Goal: Task Accomplishment & Management: Complete application form

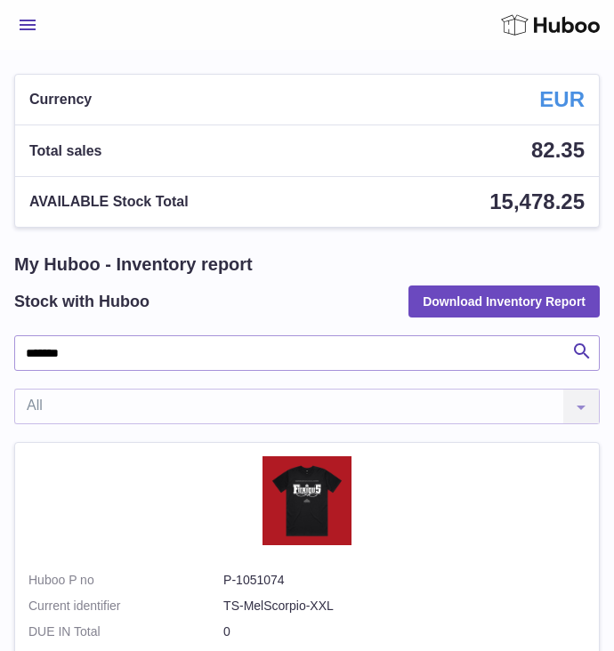
scroll to position [86, 0]
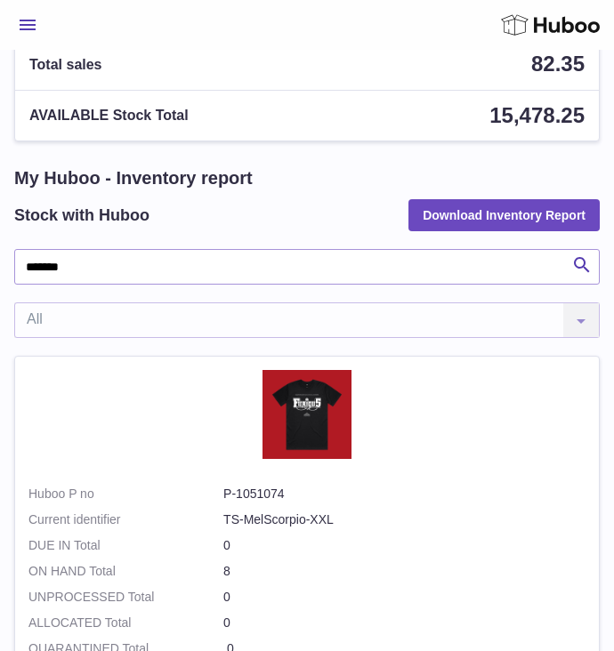
click at [21, 9] on button "Menu" at bounding box center [27, 25] width 27 height 36
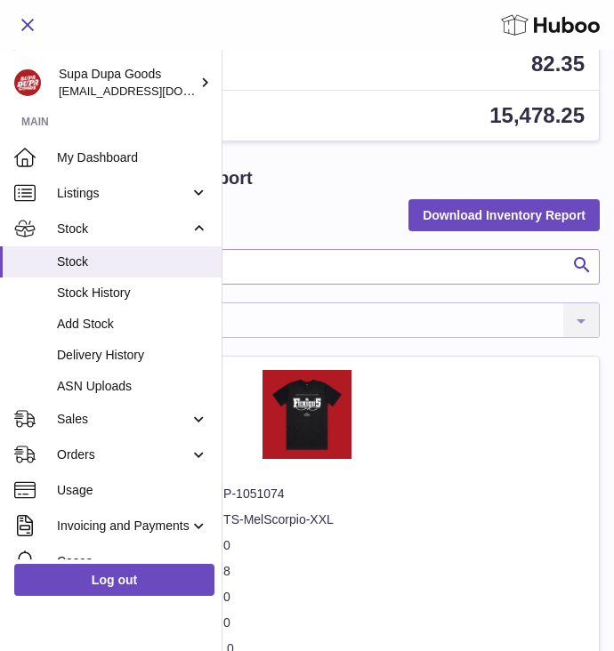
click at [21, 10] on button "Menu" at bounding box center [27, 25] width 27 height 36
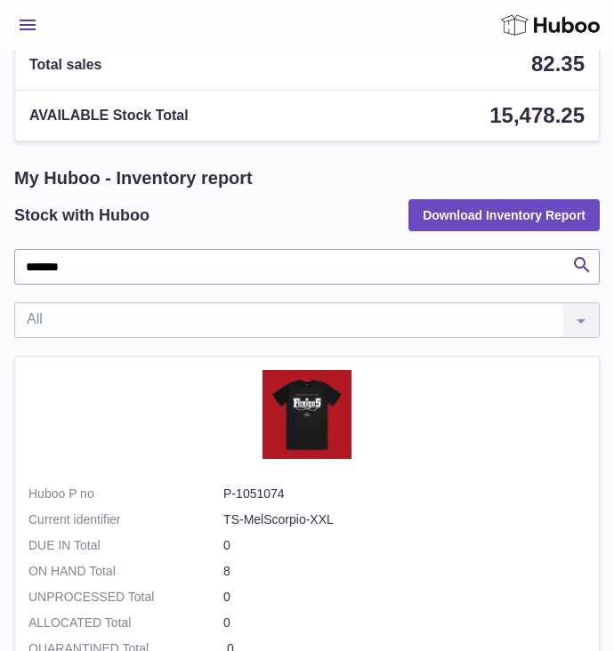
scroll to position [0, 0]
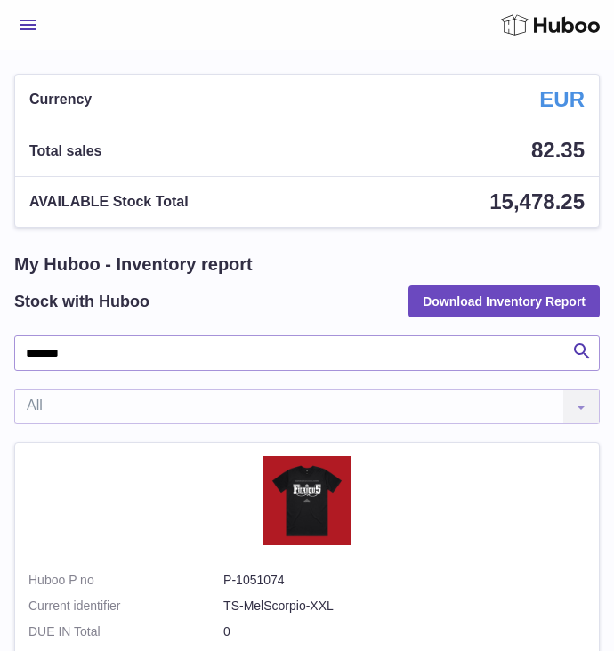
click at [28, 16] on button "Menu" at bounding box center [27, 25] width 27 height 36
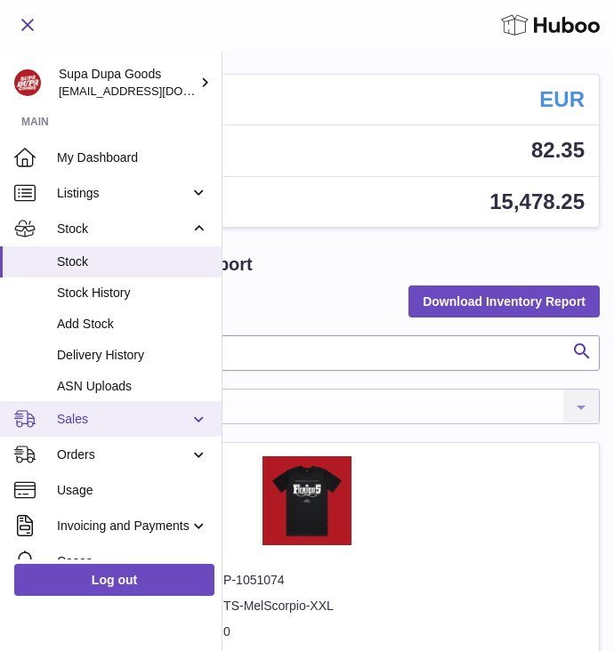
click at [98, 421] on span "Sales" at bounding box center [123, 419] width 133 height 17
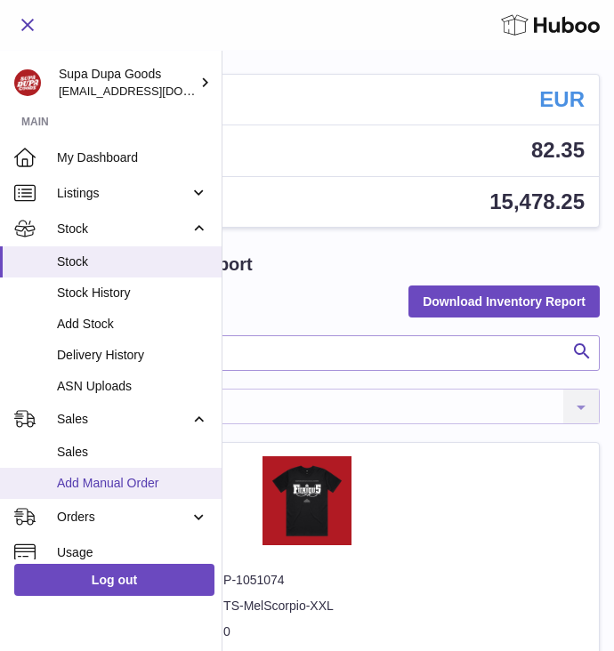
click at [89, 488] on span "Add Manual Order" at bounding box center [132, 483] width 151 height 17
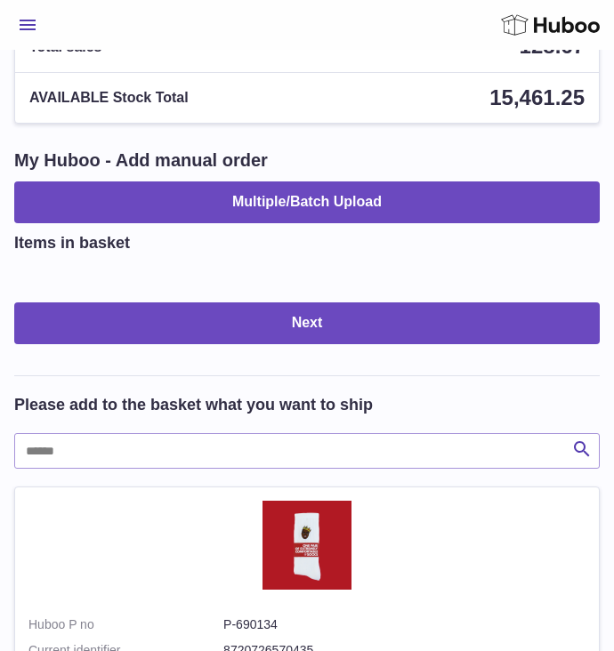
scroll to position [107, 0]
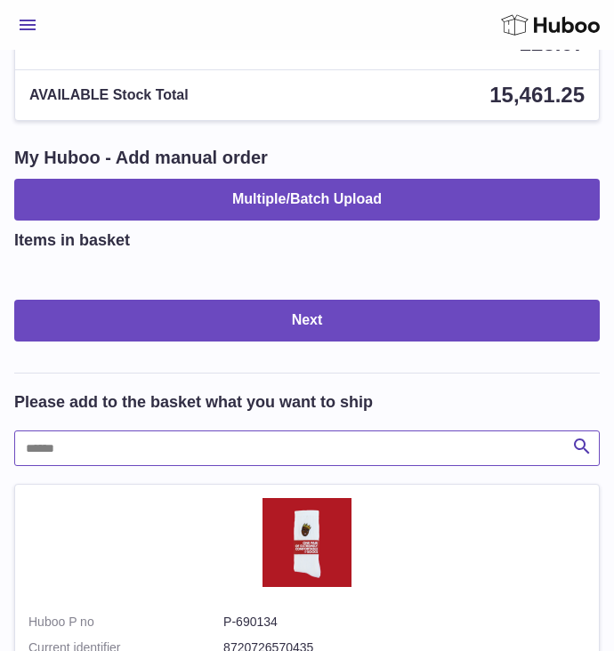
click at [129, 446] on input "text" at bounding box center [306, 449] width 585 height 36
type input "*******"
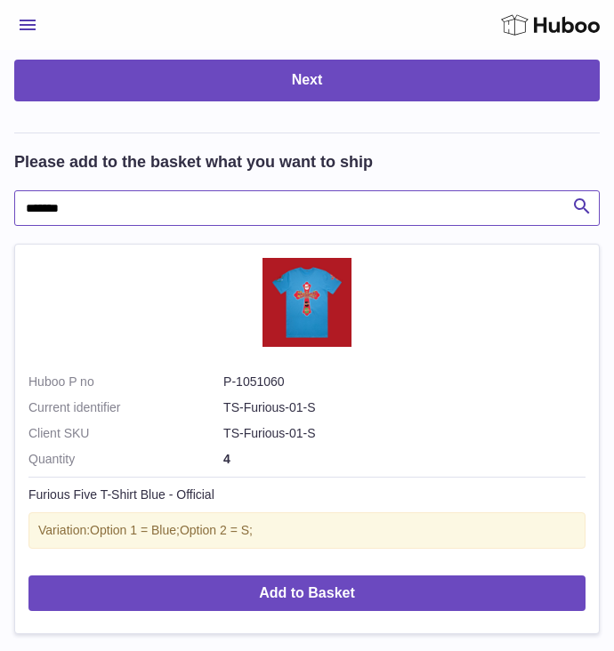
scroll to position [353, 0]
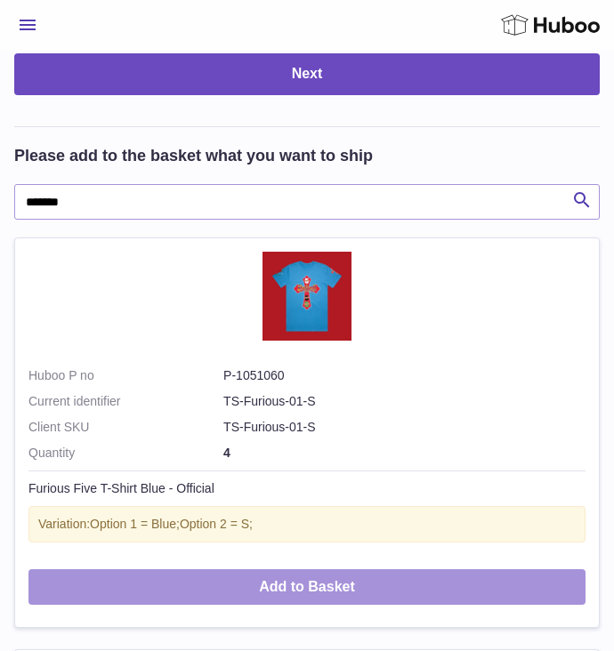
click at [310, 587] on button "Add to Basket" at bounding box center [306, 587] width 557 height 36
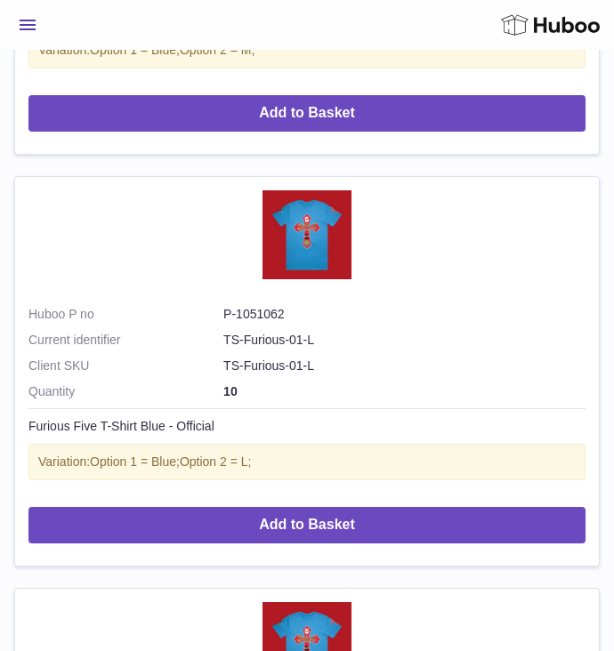
scroll to position [1799, 0]
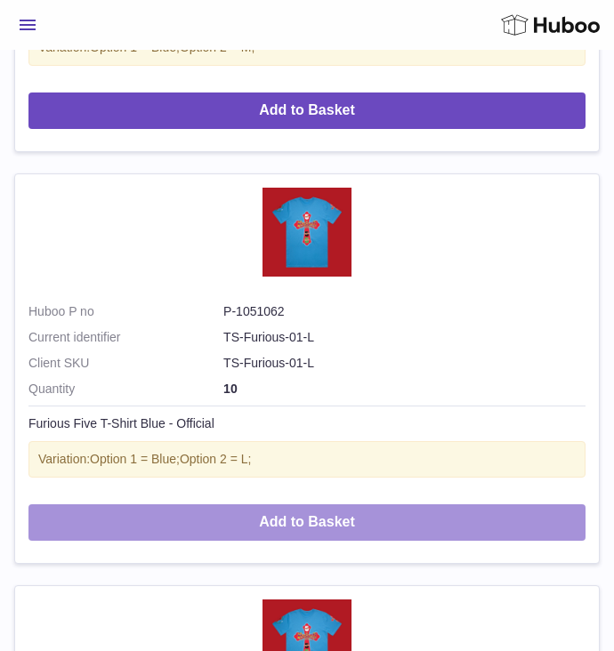
click at [289, 523] on button "Add to Basket" at bounding box center [306, 522] width 557 height 36
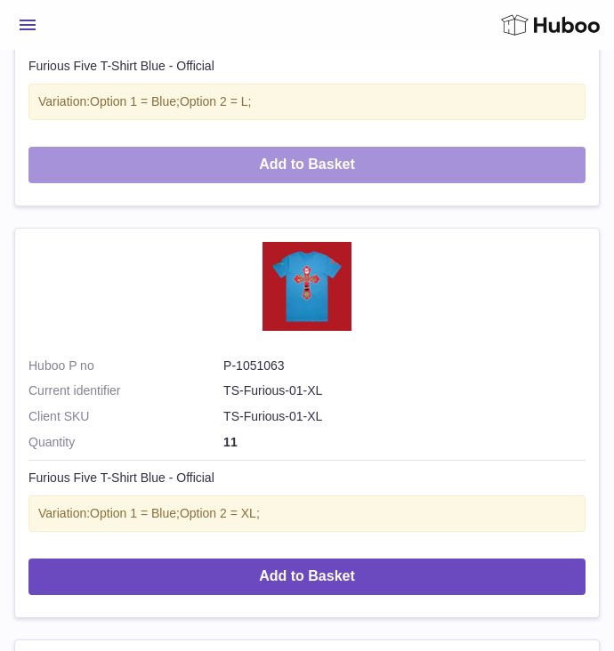
scroll to position [2736, 0]
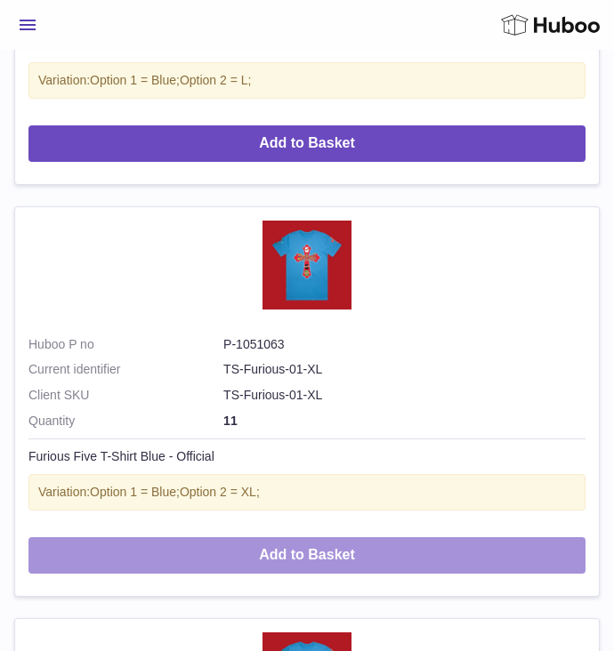
click at [277, 561] on button "Add to Basket" at bounding box center [306, 555] width 557 height 36
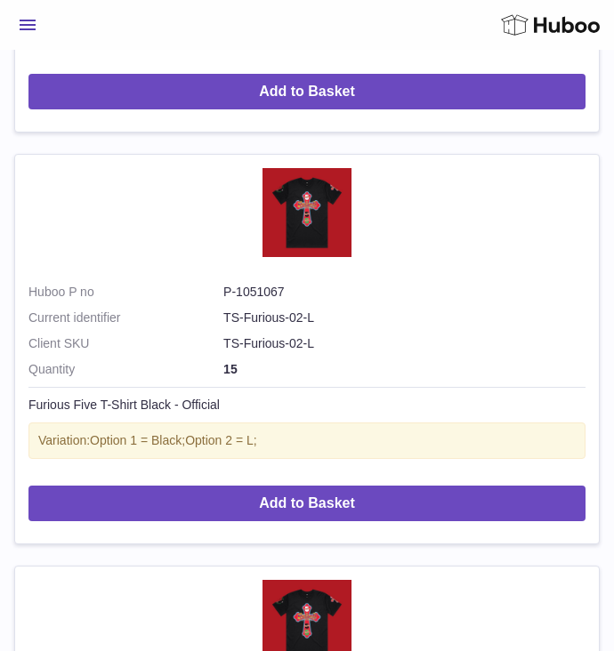
scroll to position [4995, 0]
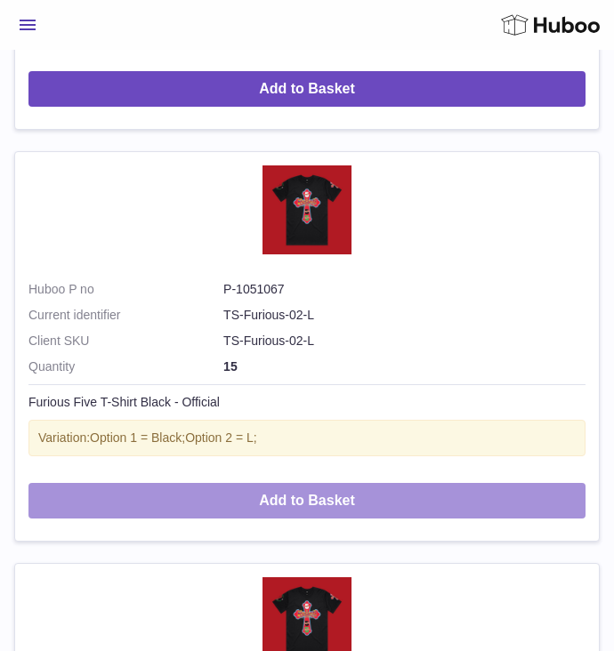
click at [310, 509] on button "Add to Basket" at bounding box center [306, 501] width 557 height 36
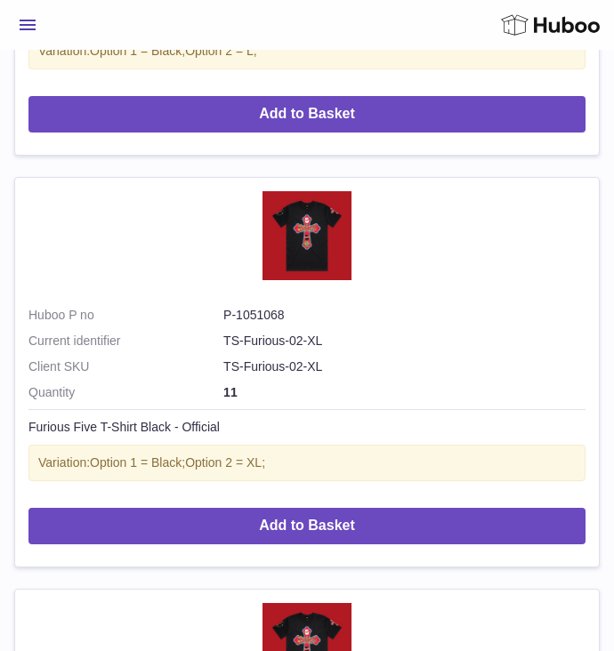
scroll to position [5943, 0]
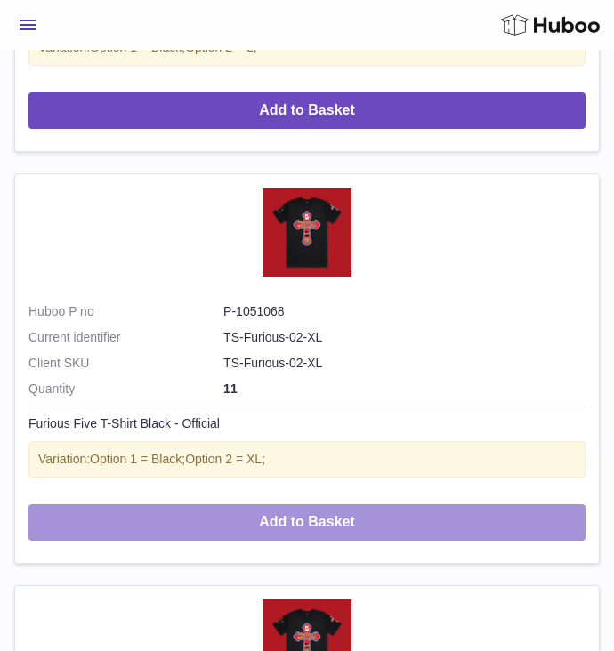
click at [298, 522] on button "Add to Basket" at bounding box center [306, 522] width 557 height 36
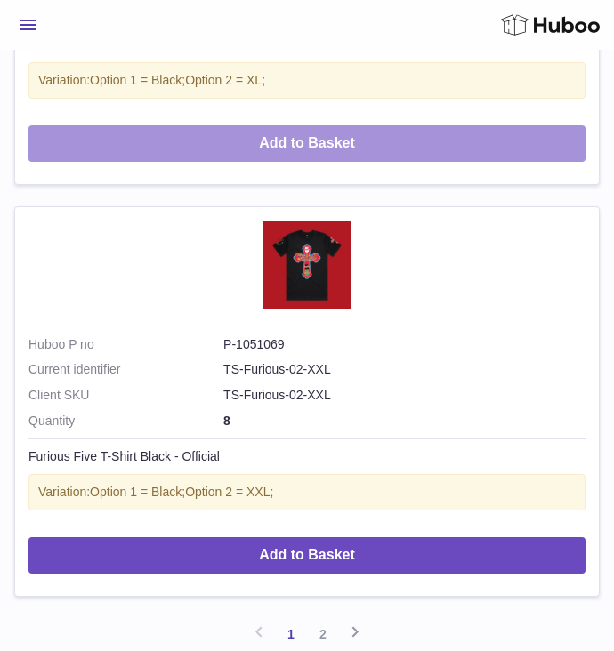
scroll to position [6885, 0]
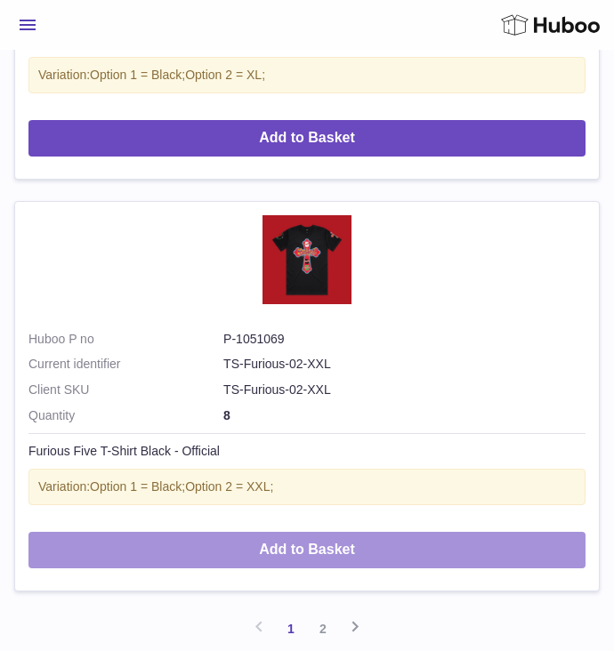
click at [308, 554] on button "Add to Basket" at bounding box center [306, 550] width 557 height 36
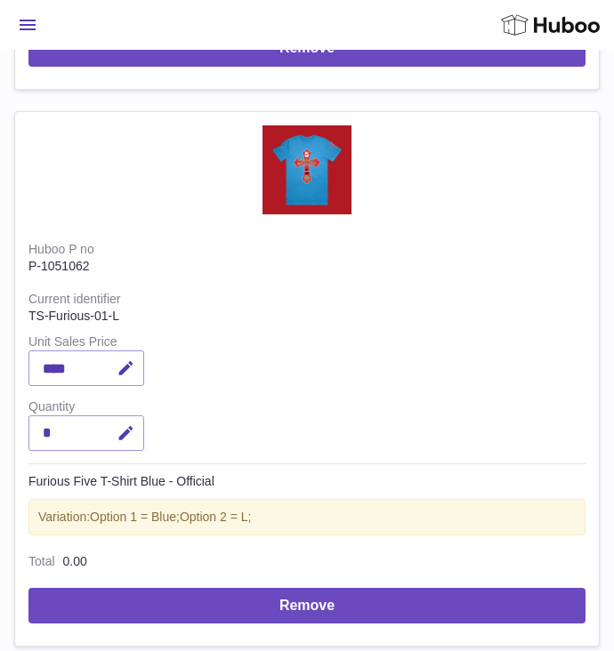
scroll to position [845, 0]
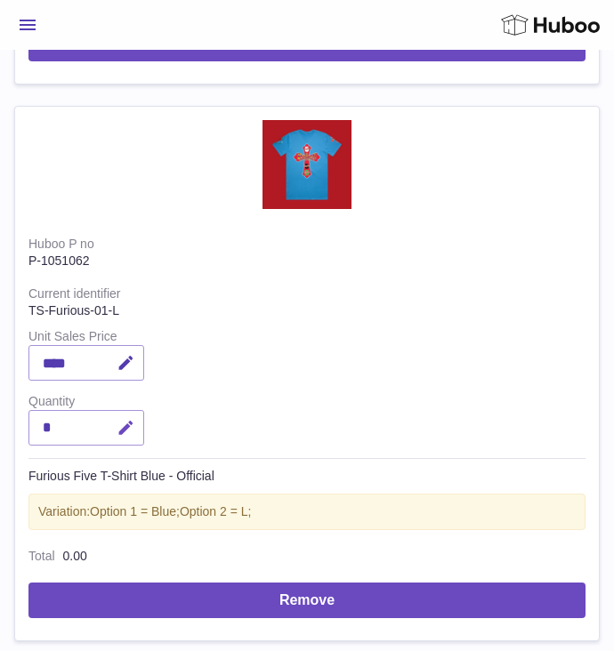
click at [126, 428] on icon "button" at bounding box center [126, 428] width 19 height 19
type input "*"
click at [128, 424] on icon "submit" at bounding box center [126, 428] width 16 height 16
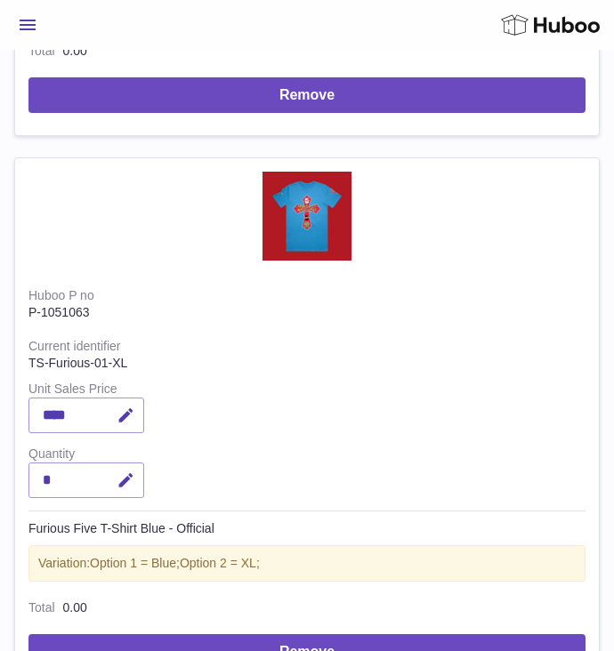
scroll to position [1352, 0]
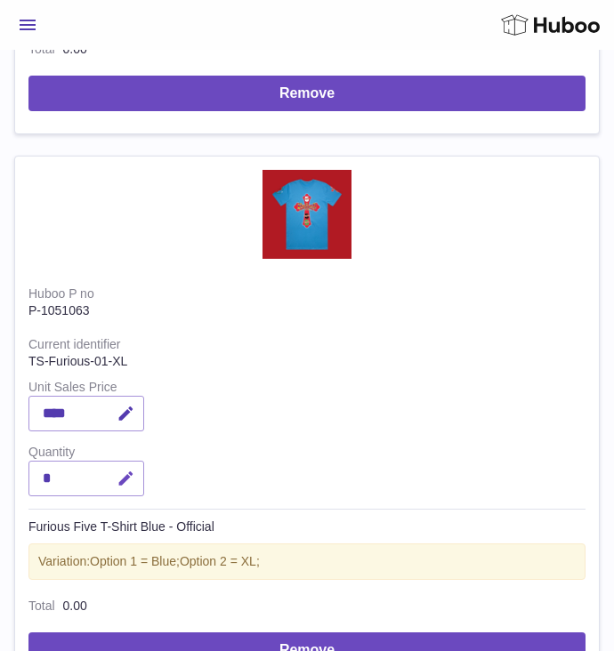
click at [124, 487] on icon "button" at bounding box center [126, 479] width 19 height 19
type input "*"
click at [120, 483] on icon "submit" at bounding box center [126, 479] width 16 height 16
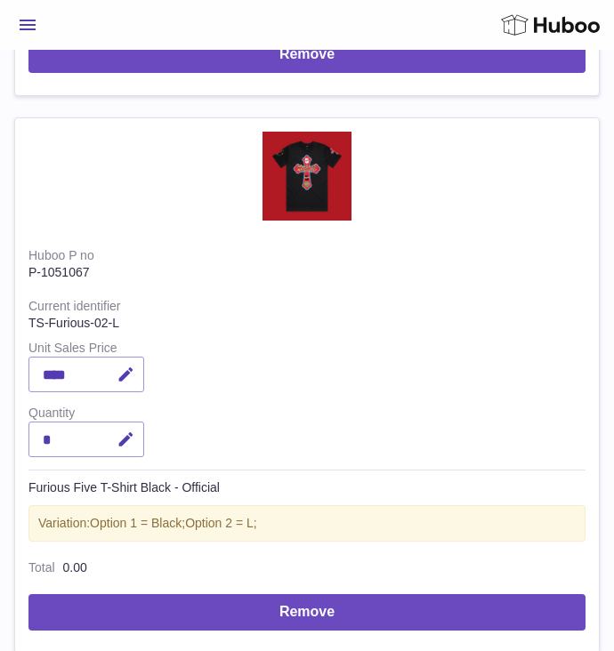
scroll to position [2024, 0]
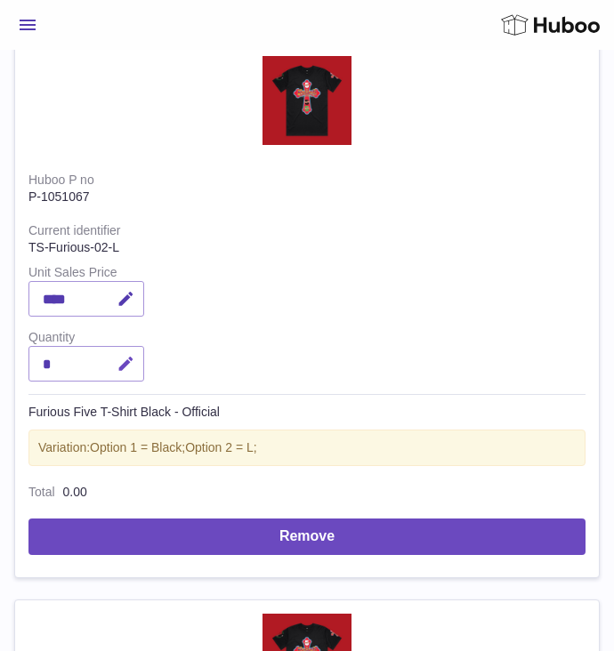
click at [127, 362] on icon "button" at bounding box center [126, 364] width 19 height 19
type input "*"
click at [120, 360] on icon "submit" at bounding box center [126, 364] width 16 height 16
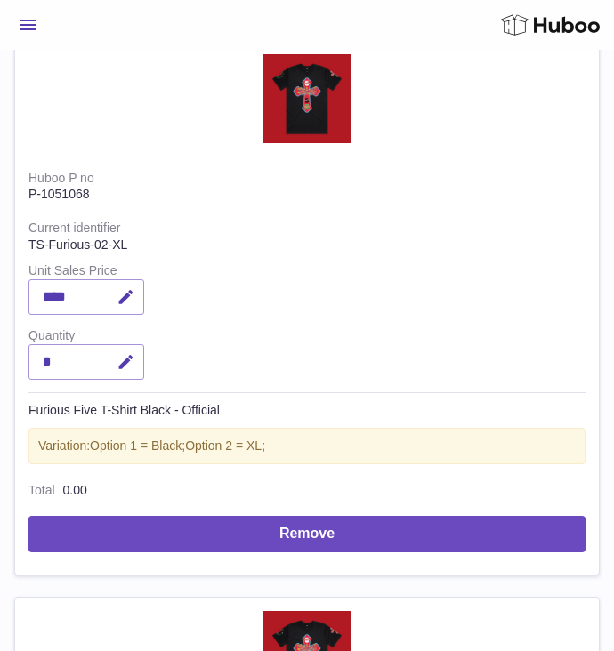
scroll to position [2584, 0]
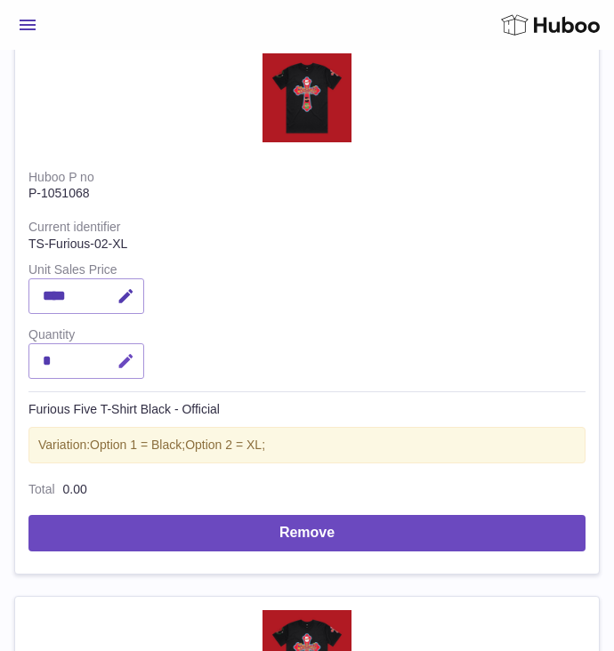
click at [117, 362] on icon "button" at bounding box center [126, 361] width 19 height 19
type input "*"
click at [129, 362] on icon "submit" at bounding box center [126, 361] width 16 height 16
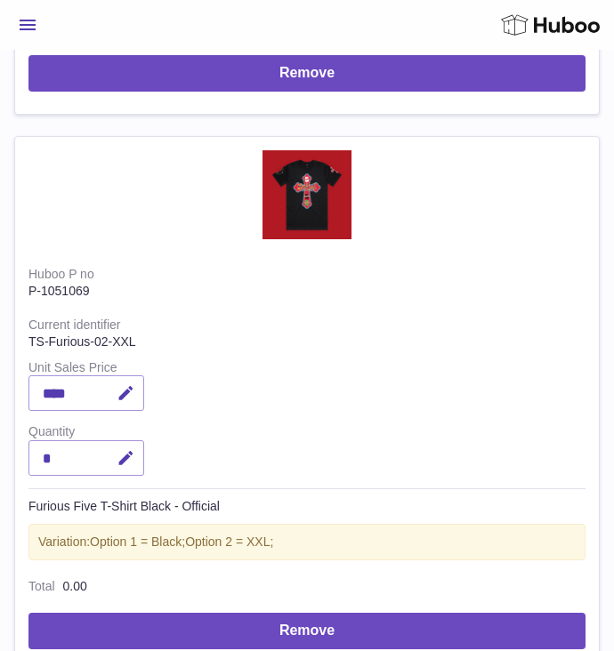
scroll to position [3236, 0]
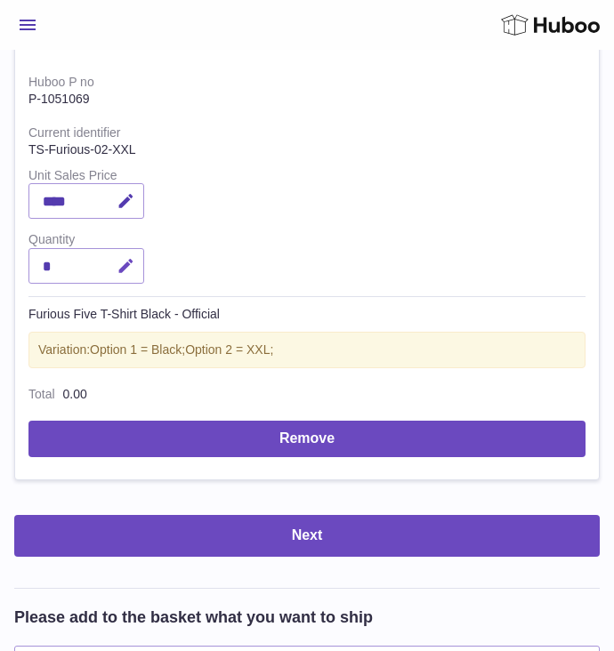
click at [128, 270] on icon "button" at bounding box center [126, 266] width 19 height 19
type input "*"
click at [131, 258] on icon "submit" at bounding box center [126, 266] width 16 height 16
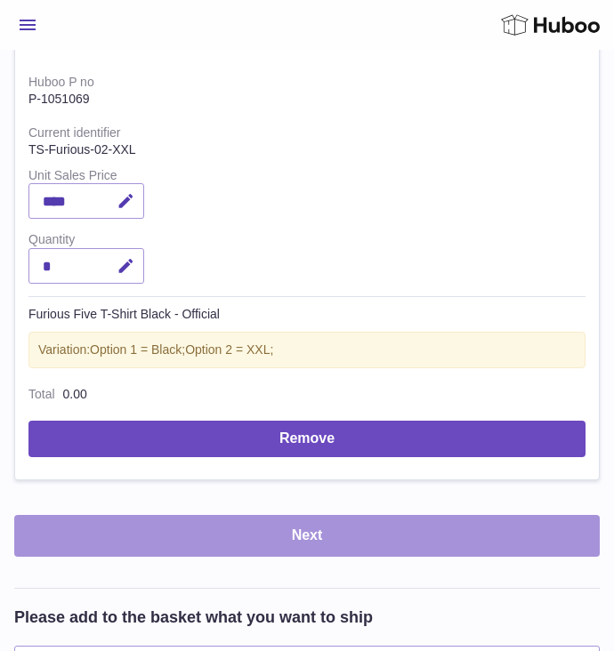
click at [350, 536] on button "Next" at bounding box center [306, 536] width 585 height 42
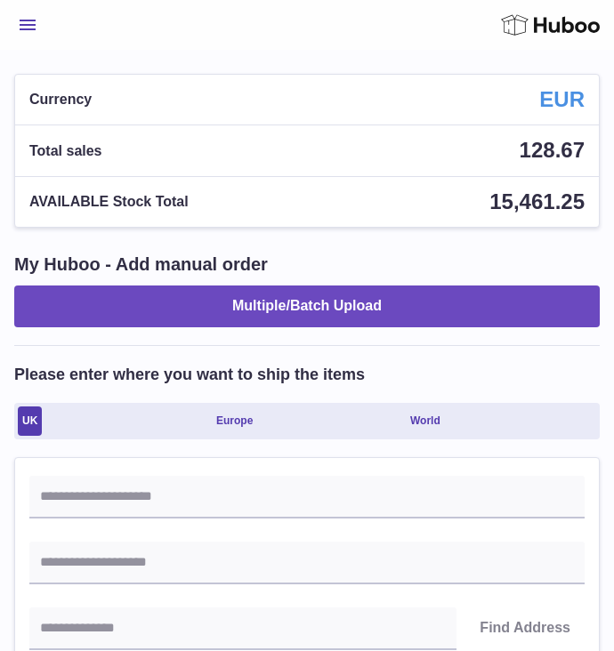
scroll to position [14, 0]
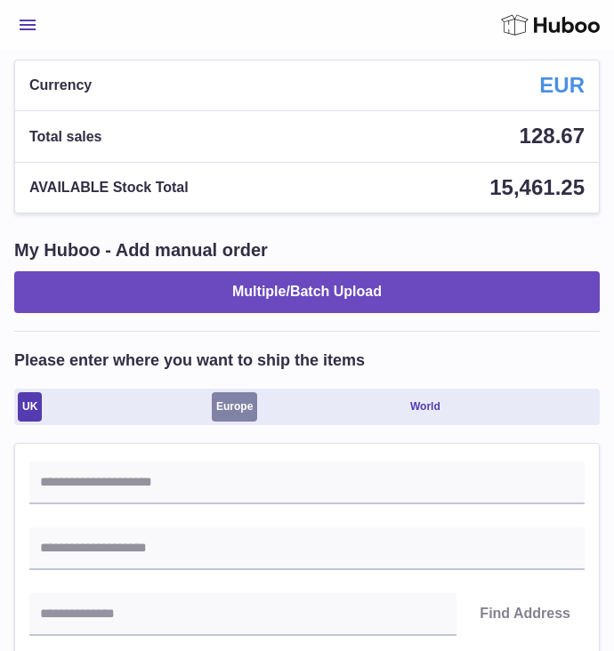
click at [221, 405] on link "Europe" at bounding box center [234, 406] width 45 height 28
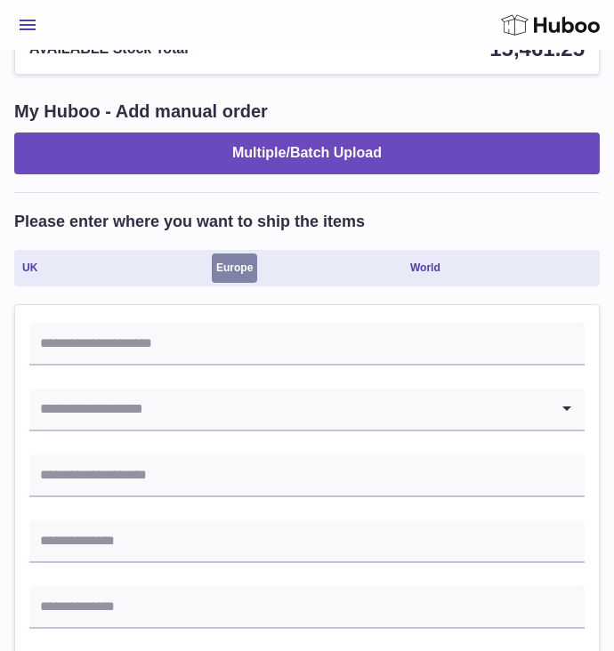
scroll to position [168, 0]
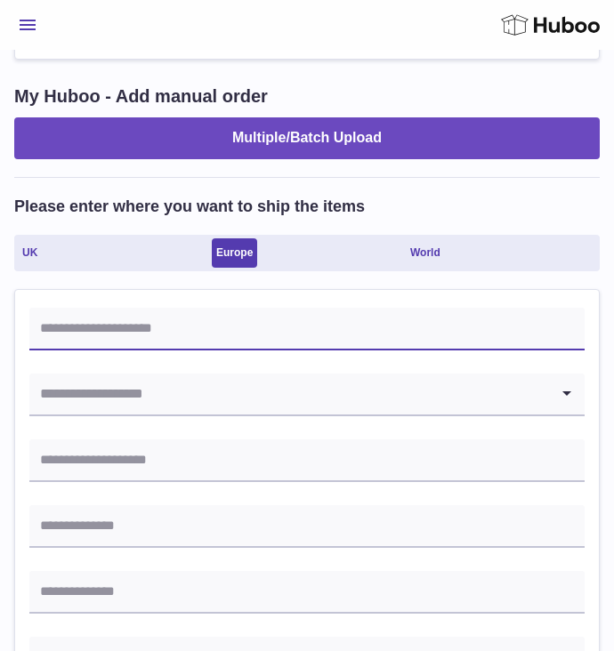
click at [142, 343] on input "text" at bounding box center [306, 329] width 555 height 43
type input "**********"
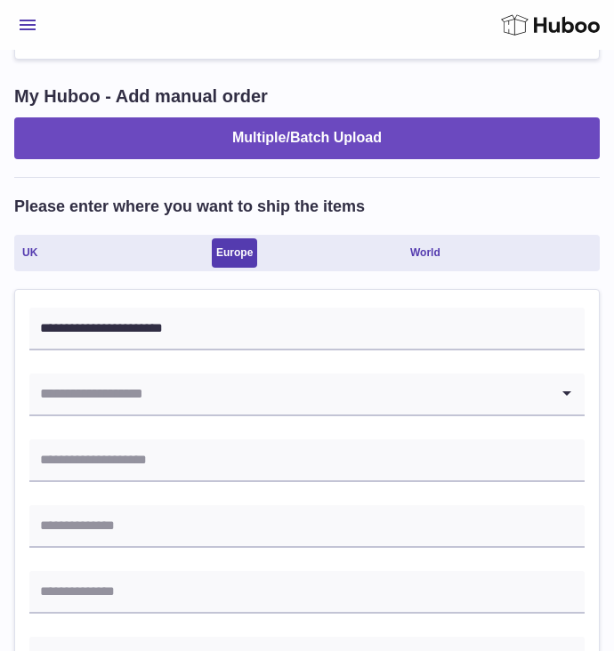
click at [108, 395] on input "Search for option" at bounding box center [289, 394] width 520 height 41
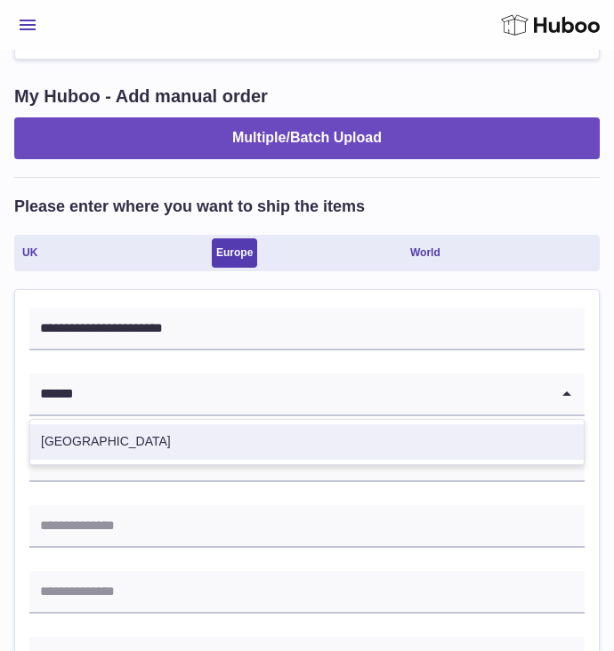
click at [101, 459] on li "Netherlands" at bounding box center [306, 442] width 553 height 36
type input "******"
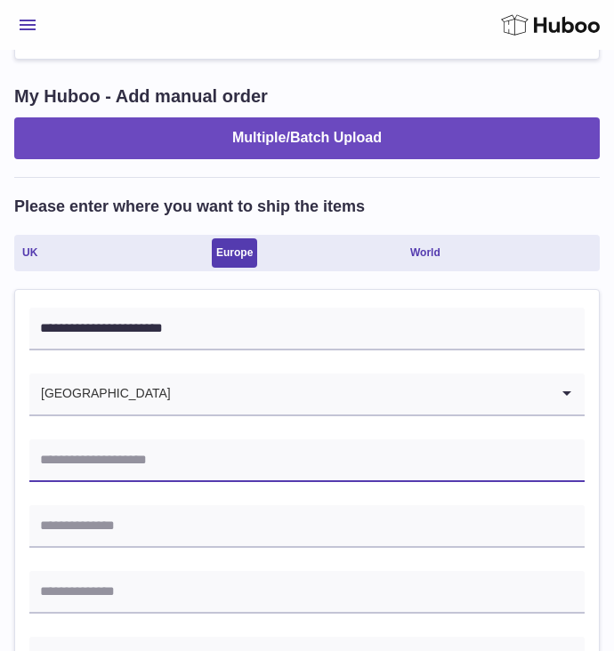
click at [111, 463] on input "text" at bounding box center [306, 460] width 555 height 43
type input "**********"
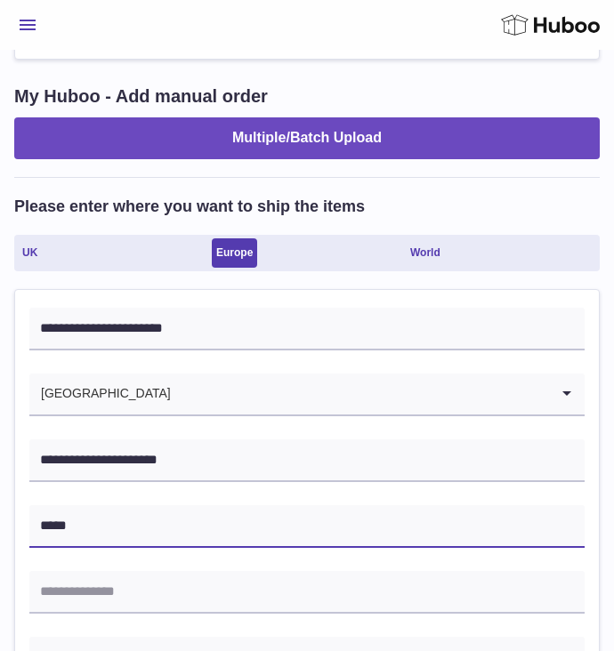
type input "**********"
type input "*********"
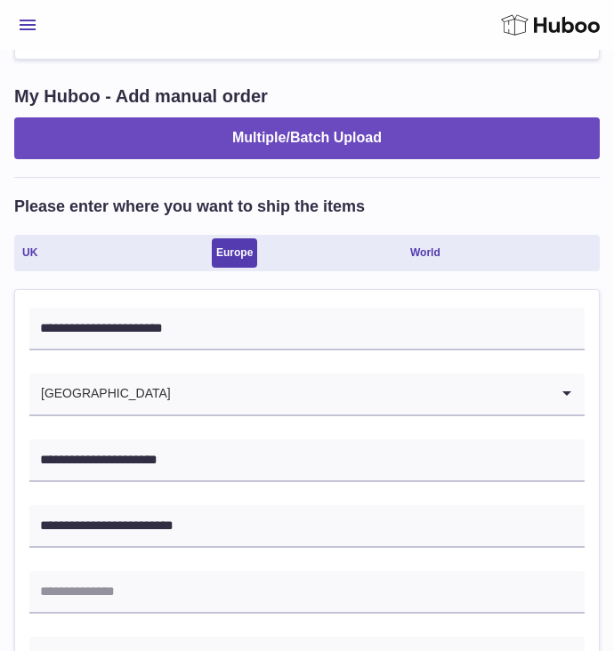
type input "*******"
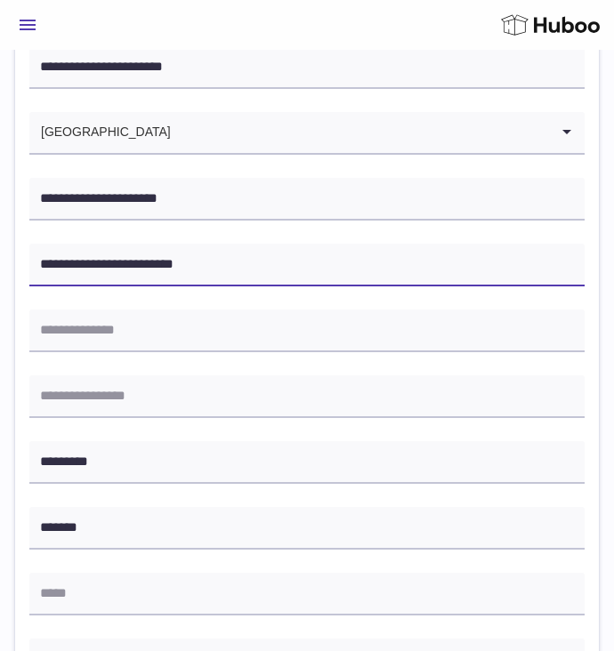
scroll to position [439, 0]
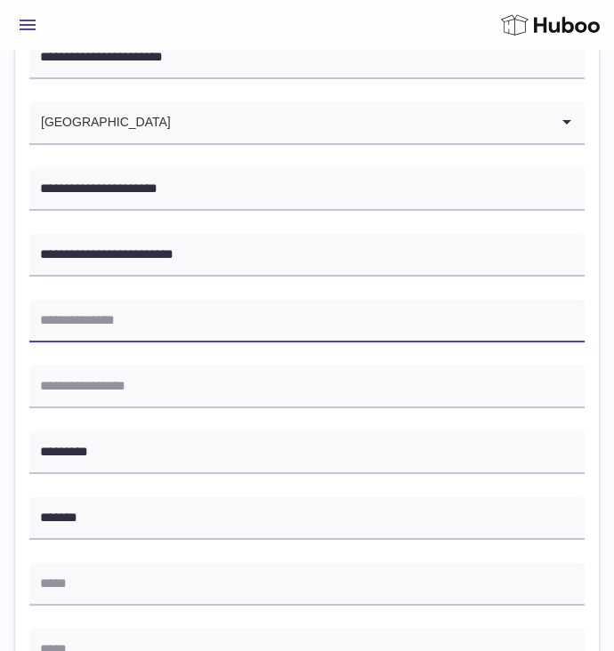
click at [124, 321] on input "text" at bounding box center [306, 321] width 555 height 43
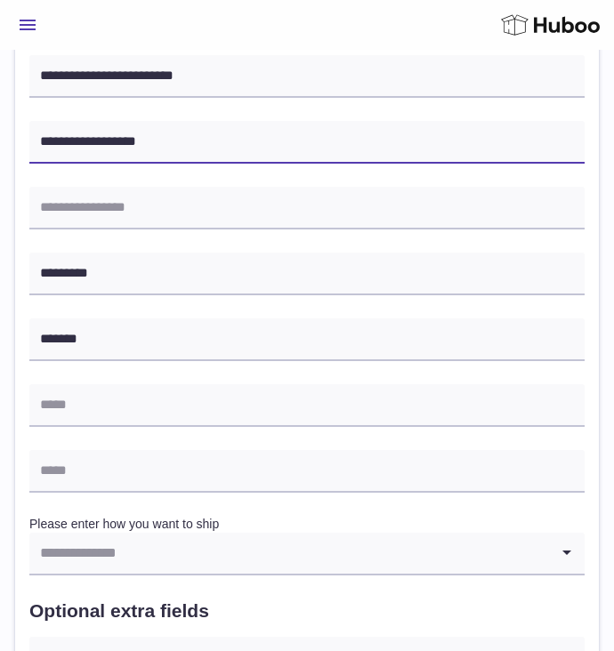
scroll to position [649, 0]
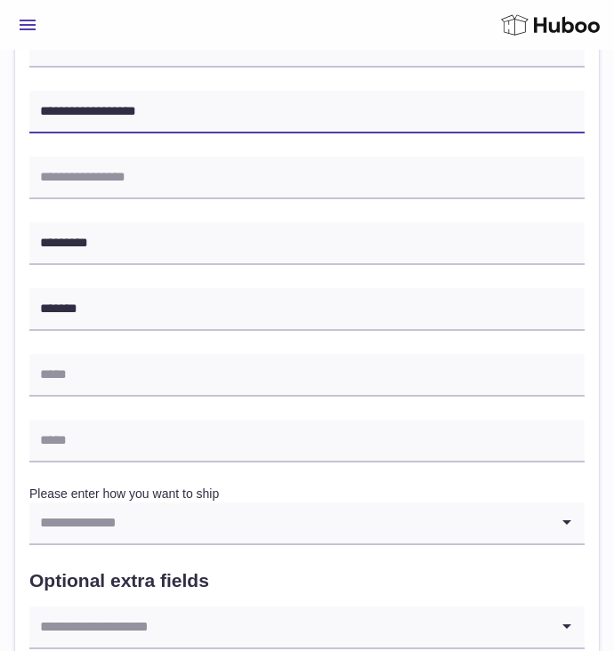
type input "**********"
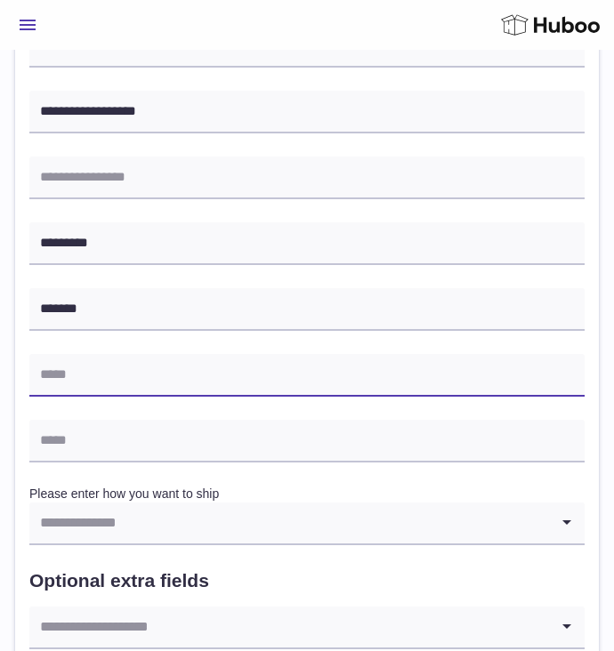
click at [101, 377] on input "text" at bounding box center [306, 375] width 555 height 43
type input "**********"
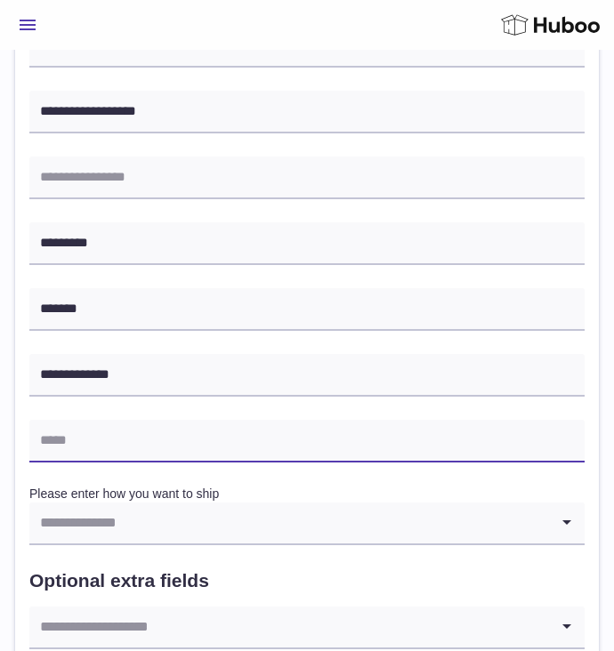
click at [112, 437] on input "text" at bounding box center [306, 441] width 555 height 43
type input "**********"
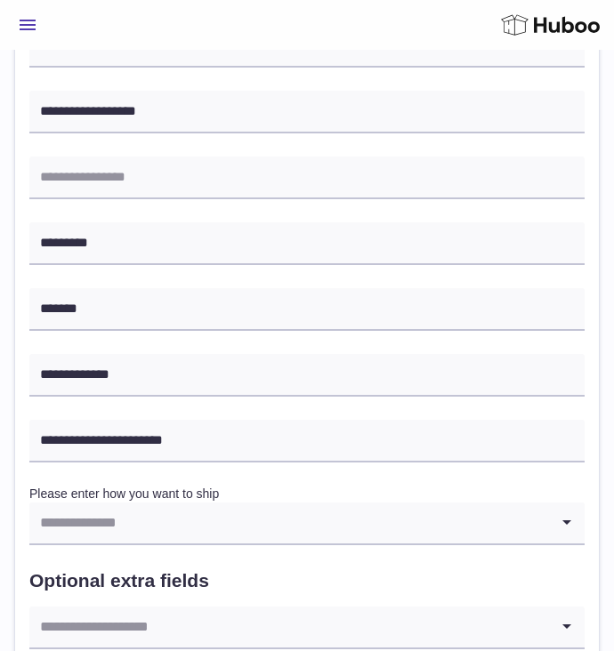
click at [137, 563] on div "**********" at bounding box center [306, 309] width 555 height 964
click at [151, 507] on input "Search for option" at bounding box center [289, 523] width 520 height 41
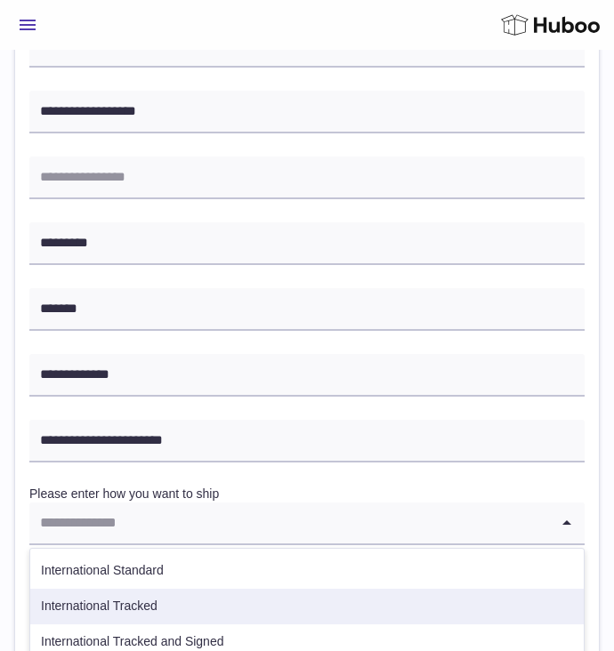
click at [99, 599] on li "International Tracked" at bounding box center [306, 607] width 553 height 36
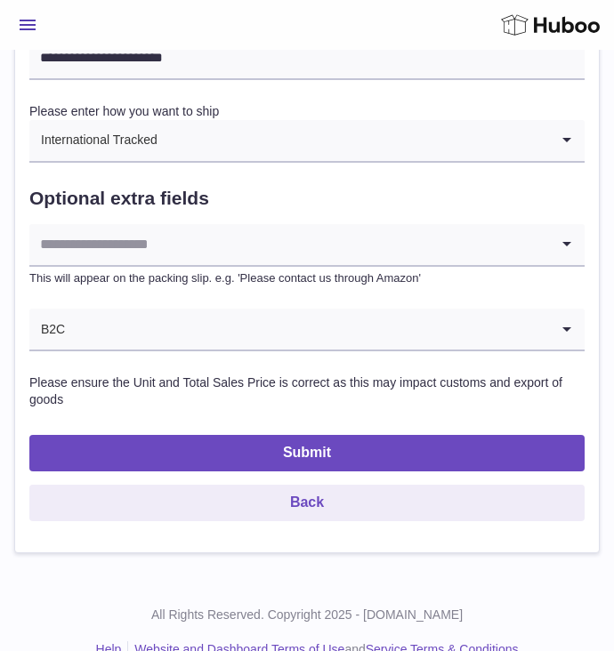
scroll to position [1047, 0]
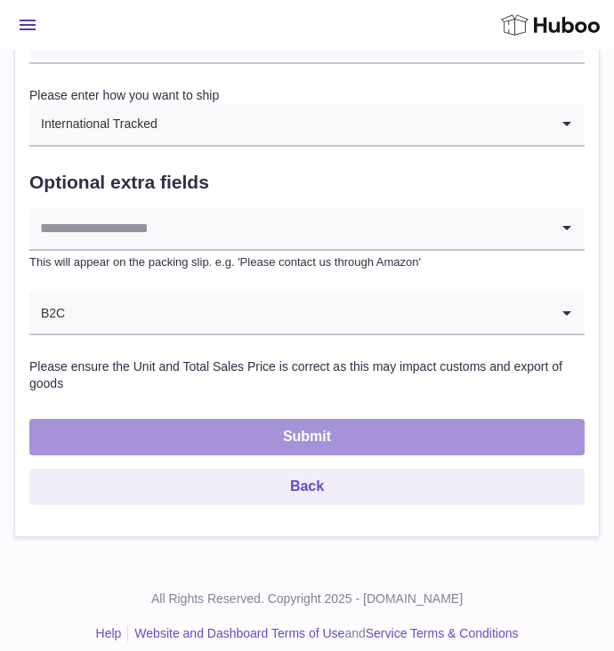
click at [309, 442] on button "Submit" at bounding box center [306, 437] width 555 height 36
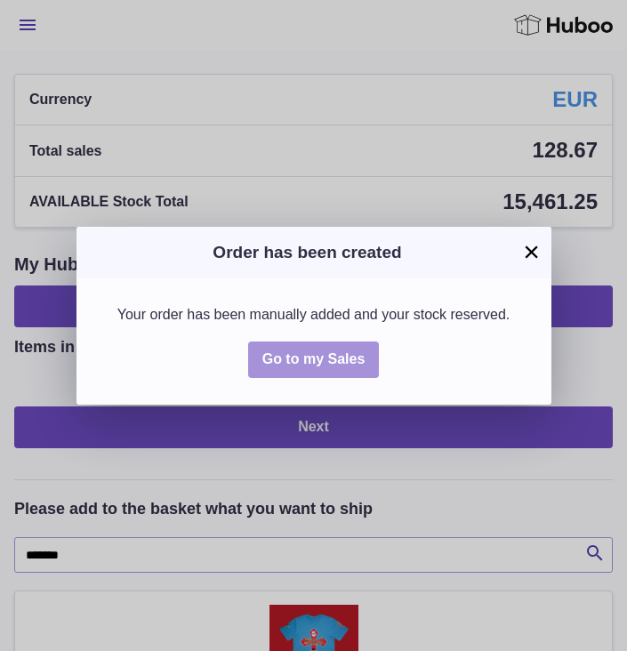
click at [302, 367] on span "Go to my Sales" at bounding box center [313, 358] width 103 height 15
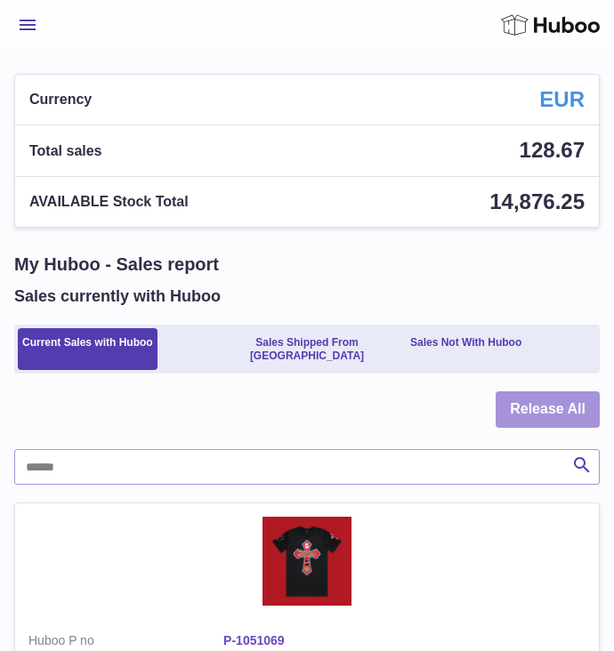
click at [557, 410] on button "Release All" at bounding box center [548, 409] width 104 height 36
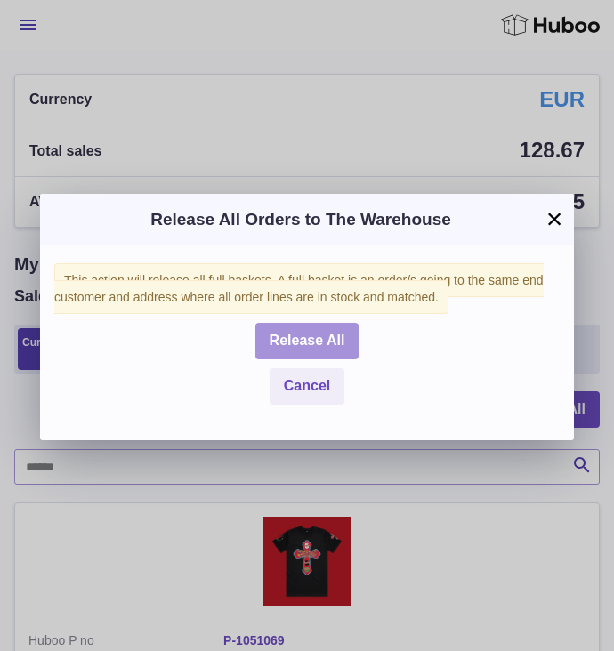
click at [340, 359] on button "Release All" at bounding box center [307, 341] width 104 height 36
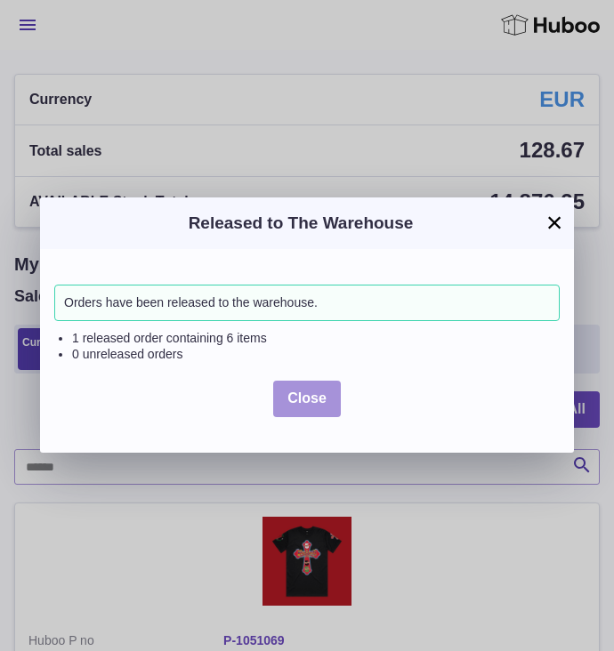
click at [300, 403] on span "Close" at bounding box center [306, 398] width 39 height 15
